Goal: Navigation & Orientation: Find specific page/section

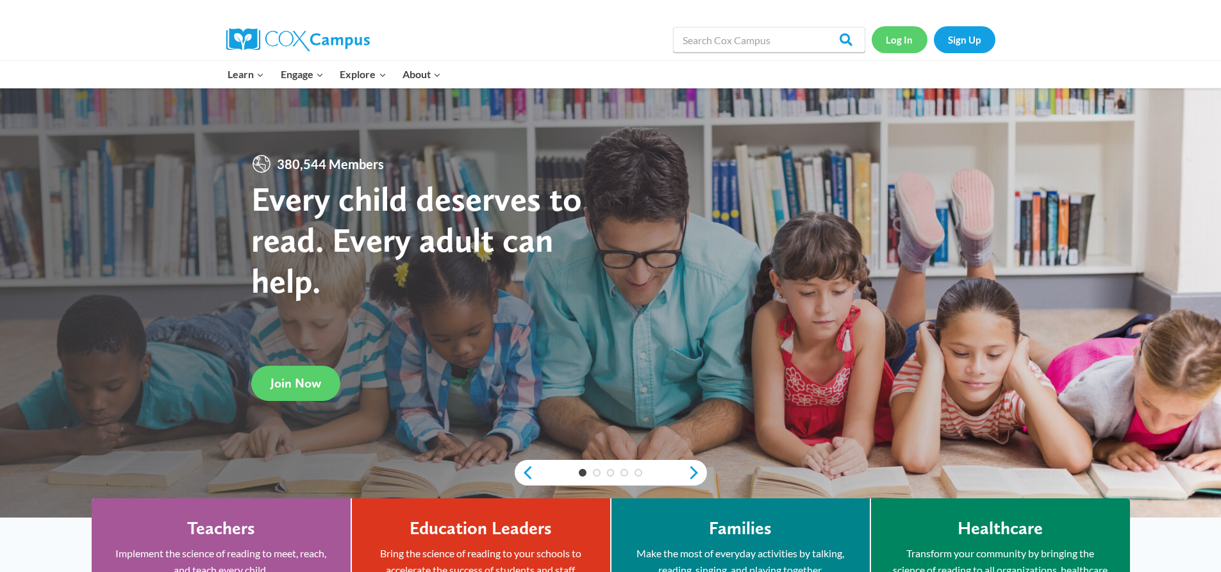
click at [911, 28] on link "Log In" at bounding box center [900, 39] width 56 height 26
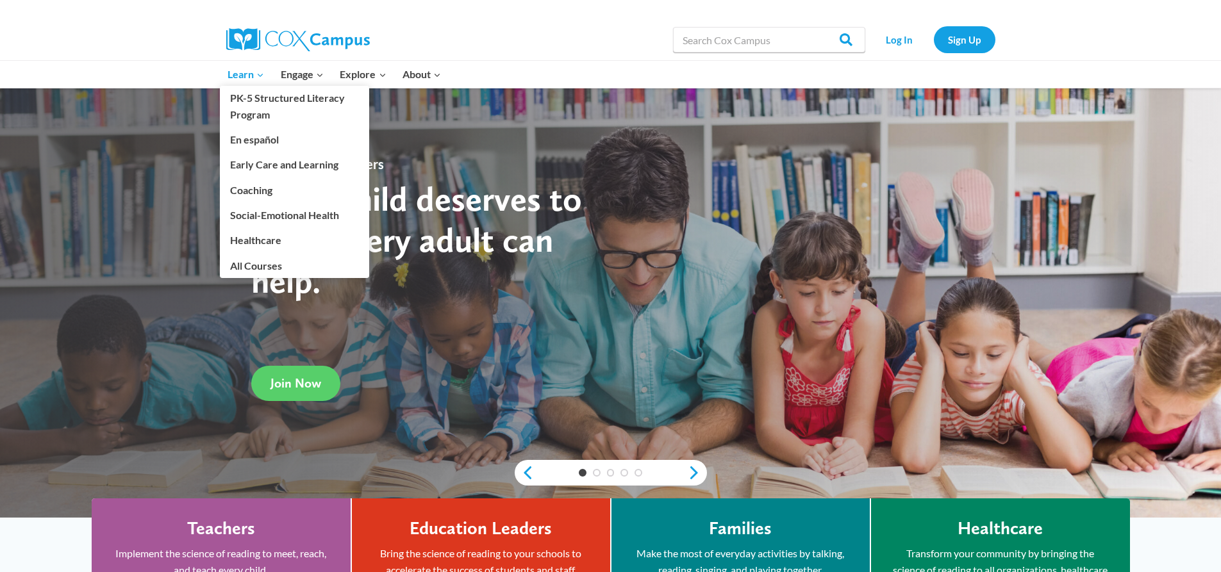
click at [253, 67] on span "Learn Expand" at bounding box center [246, 74] width 37 height 17
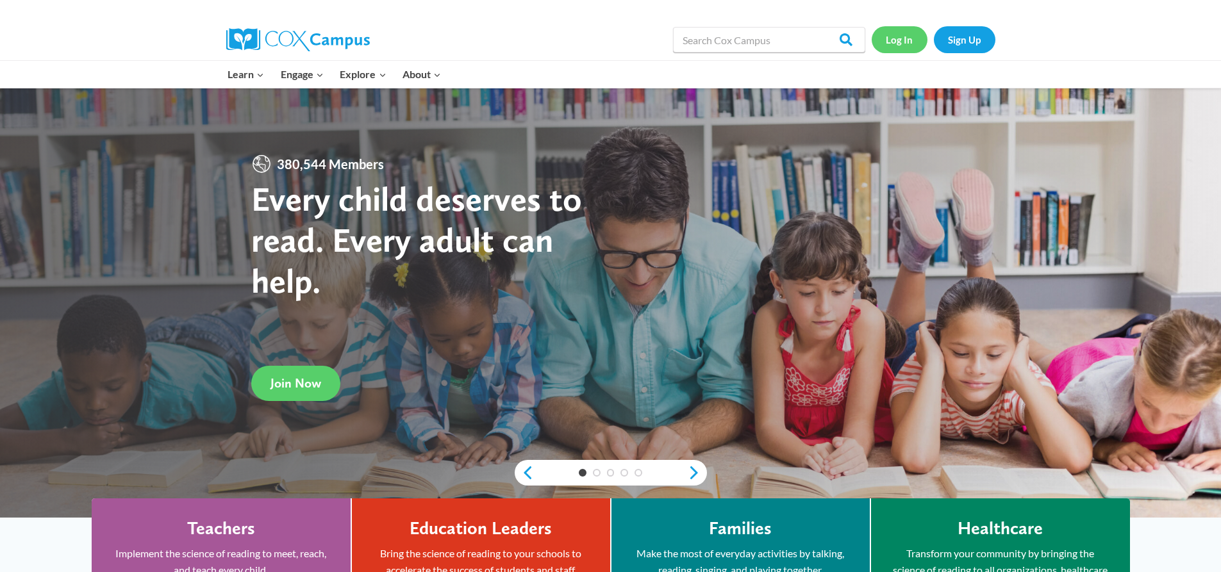
click at [909, 46] on link "Log In" at bounding box center [900, 39] width 56 height 26
